Goal: Task Accomplishment & Management: Complete application form

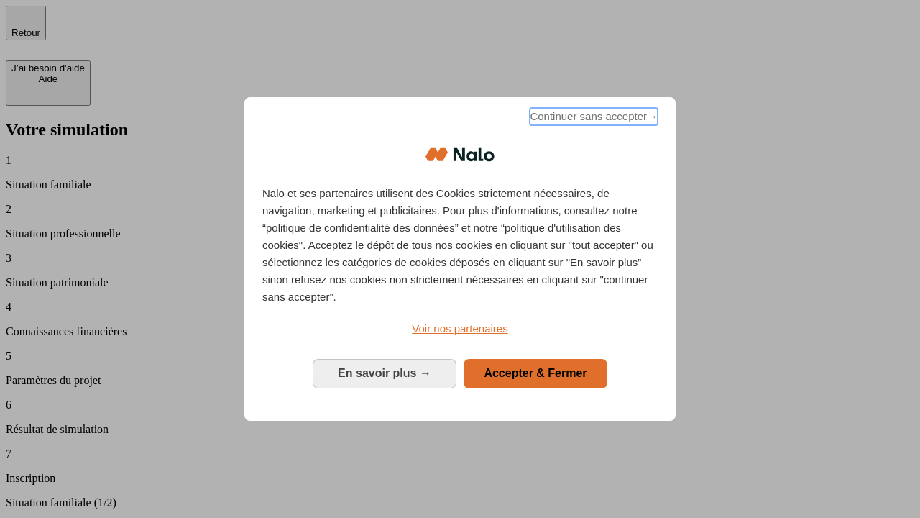
click at [593, 119] on span "Continuer sans accepter →" at bounding box center [594, 116] width 128 height 17
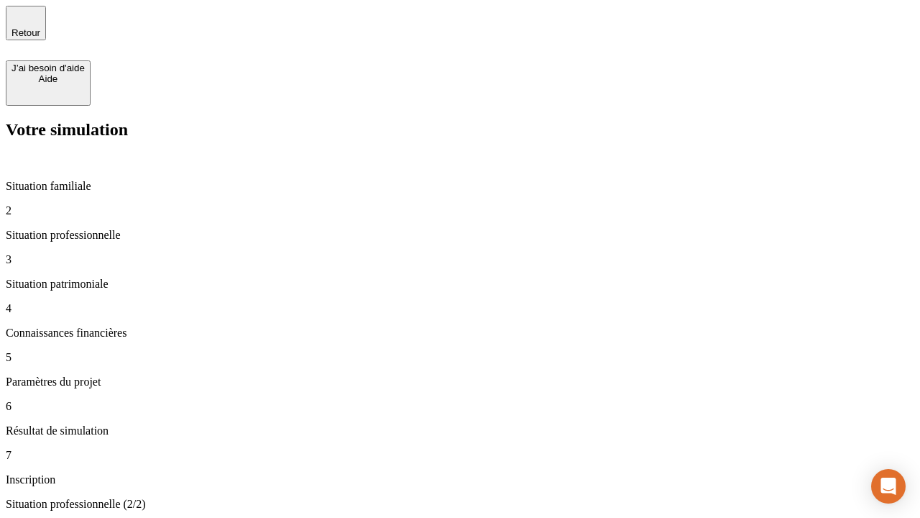
type input "30 000"
type input "1 000"
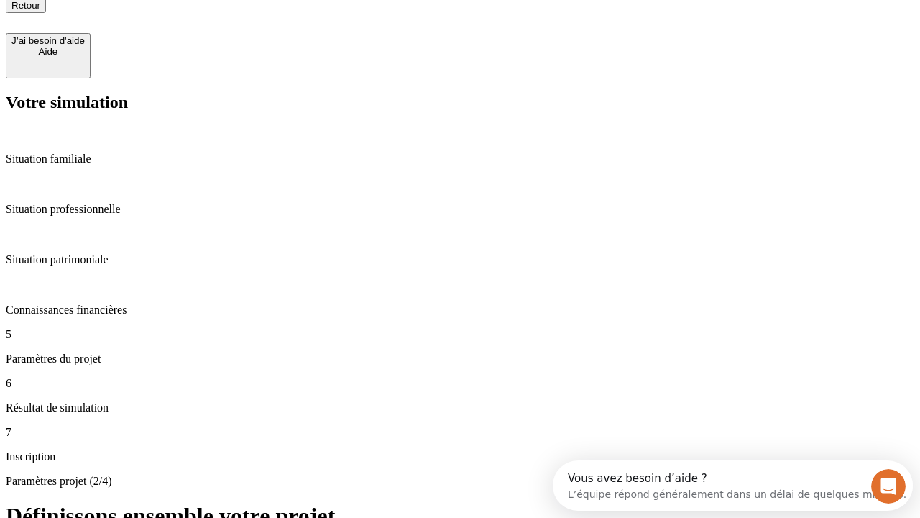
type input "65"
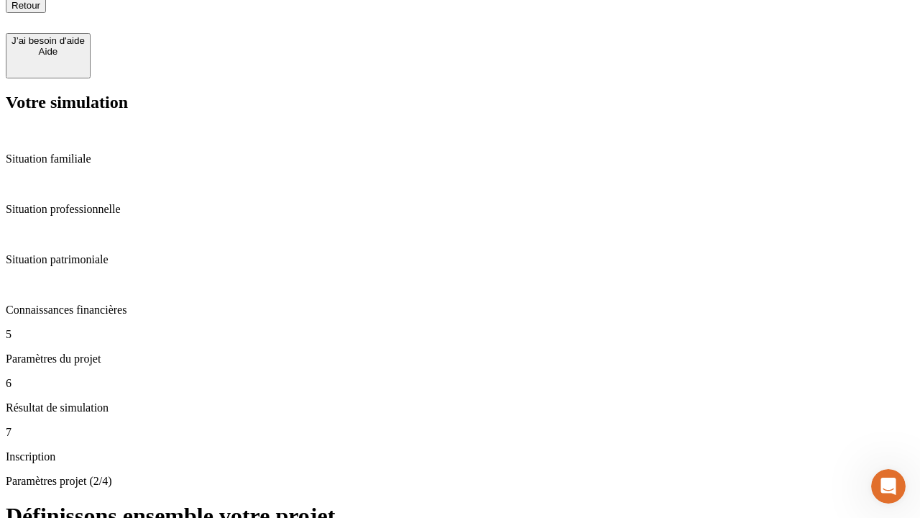
type input "5 000"
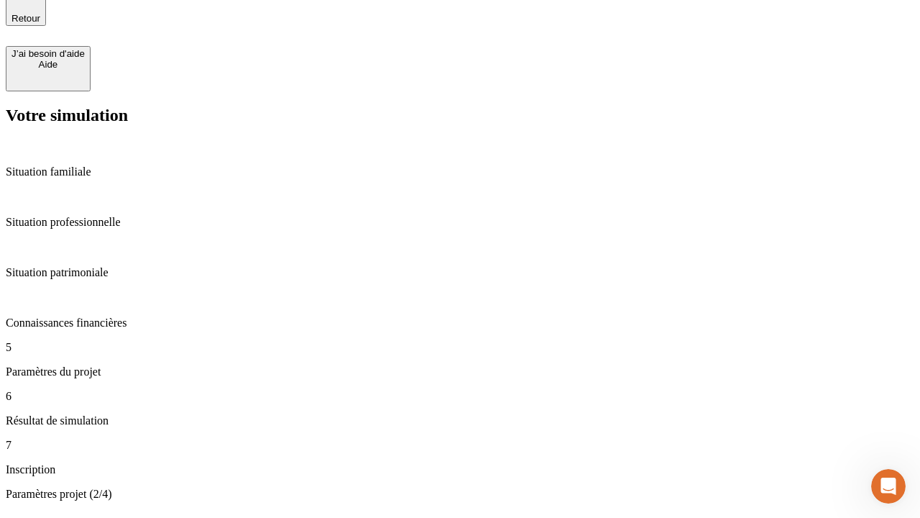
type input "640"
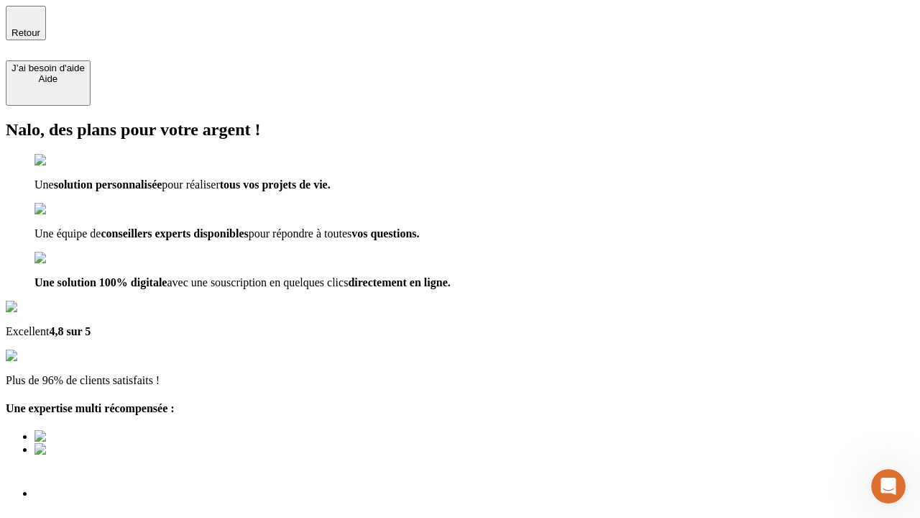
type input "[EMAIL_ADDRESS][DOMAIN_NAME]"
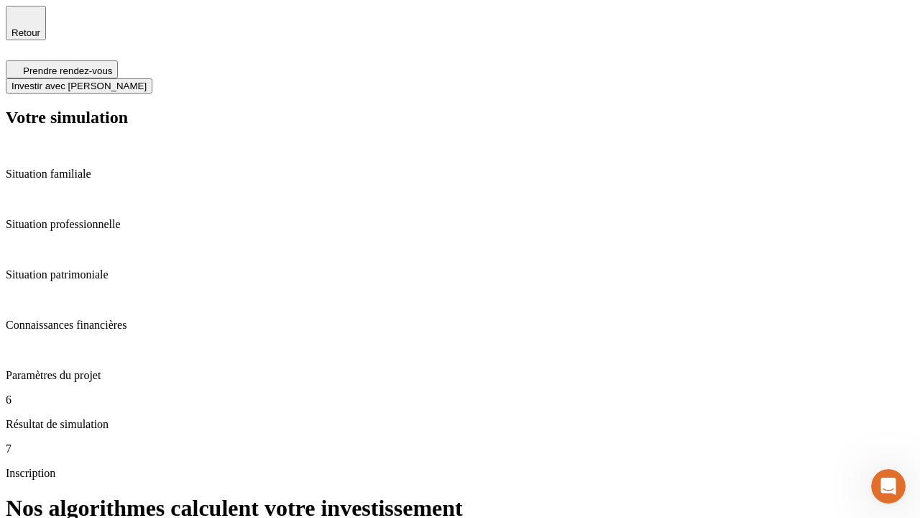
scroll to position [6, 0]
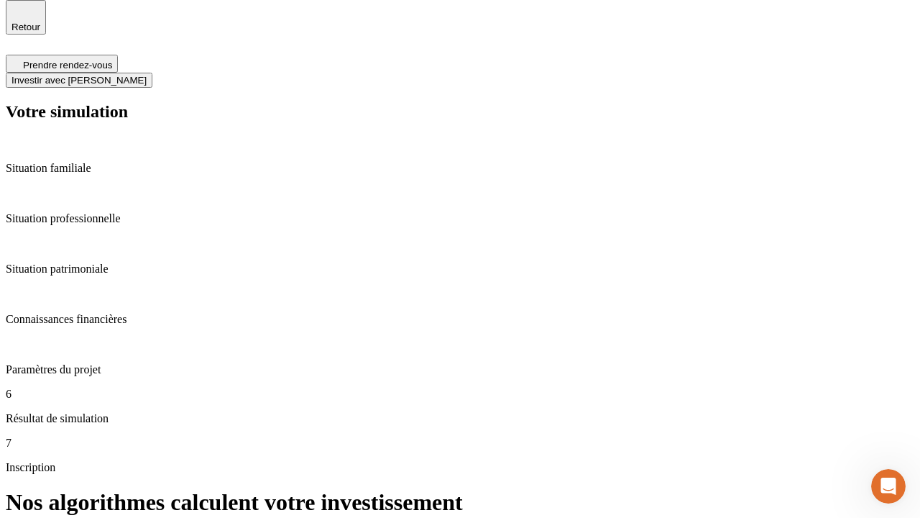
click at [147, 75] on span "Investir avec [PERSON_NAME]" at bounding box center [79, 80] width 135 height 11
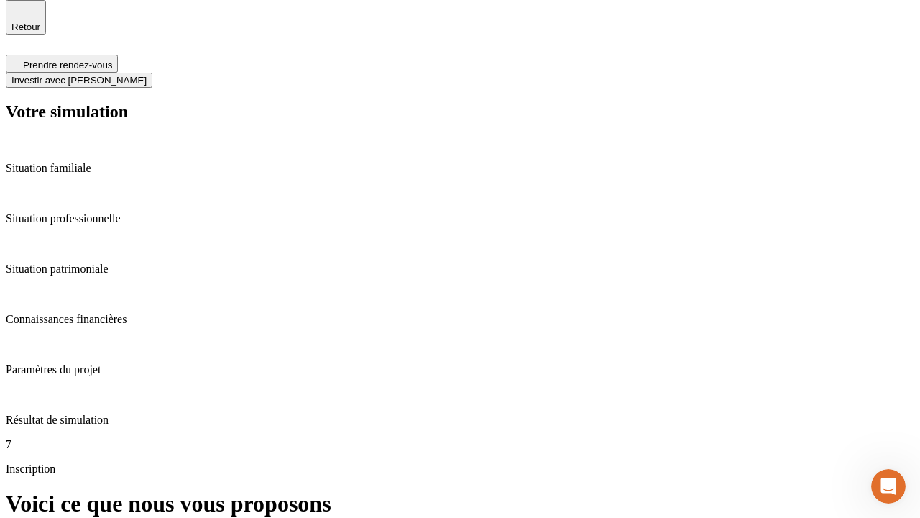
scroll to position [0, 0]
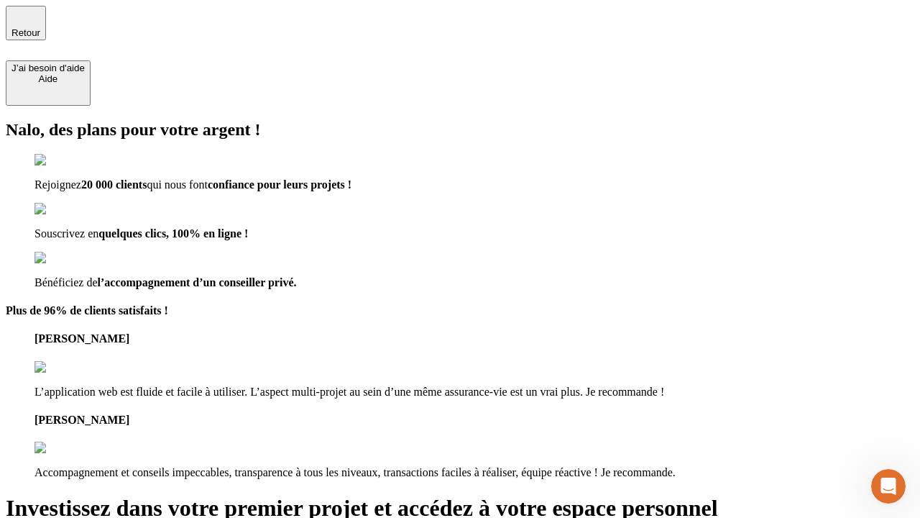
type input "[PERSON_NAME][EMAIL_ADDRESS][DOMAIN_NAME]"
